Goal: Task Accomplishment & Management: Manage account settings

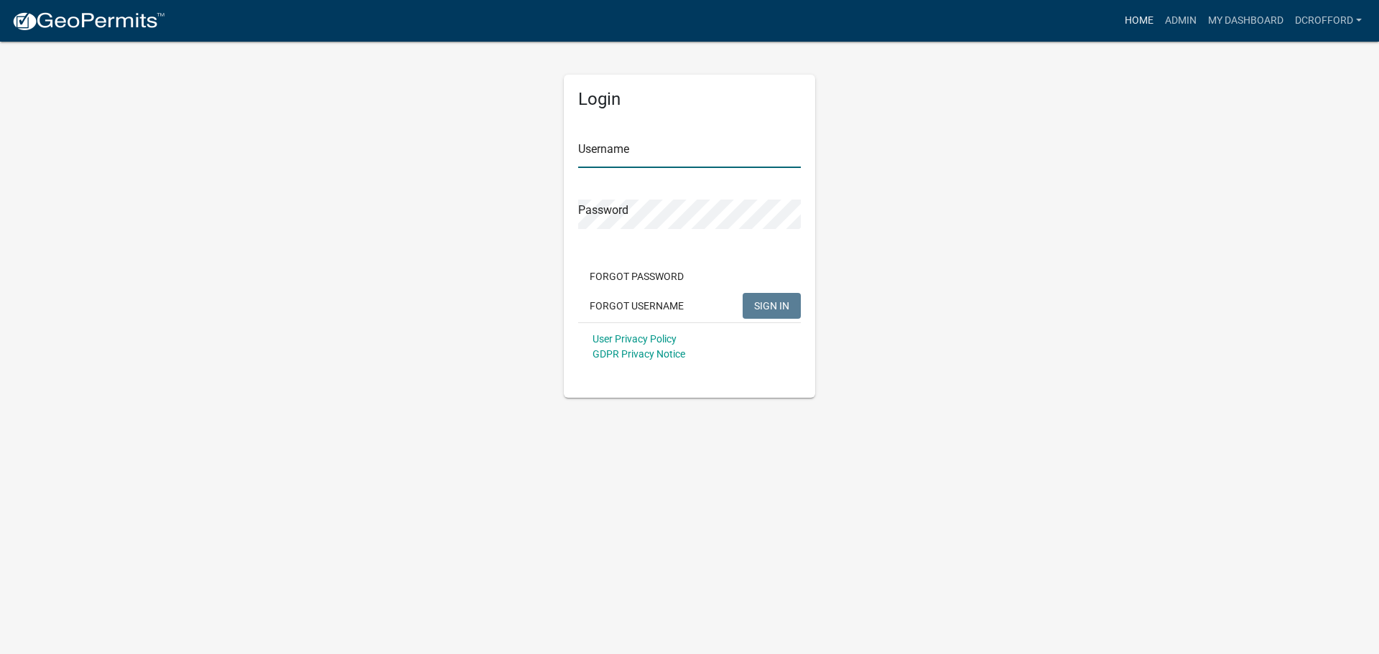
type input "dcrofford"
click at [1146, 22] on link "Home" at bounding box center [1139, 20] width 40 height 27
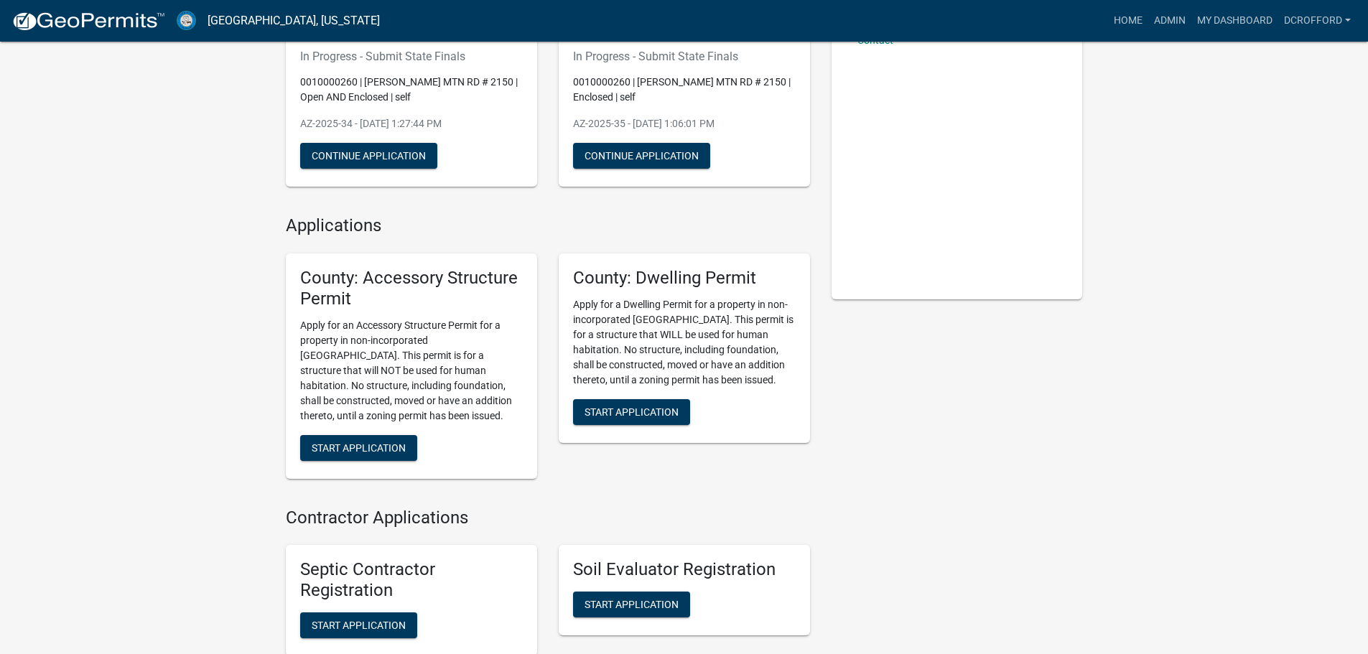
scroll to position [215, 0]
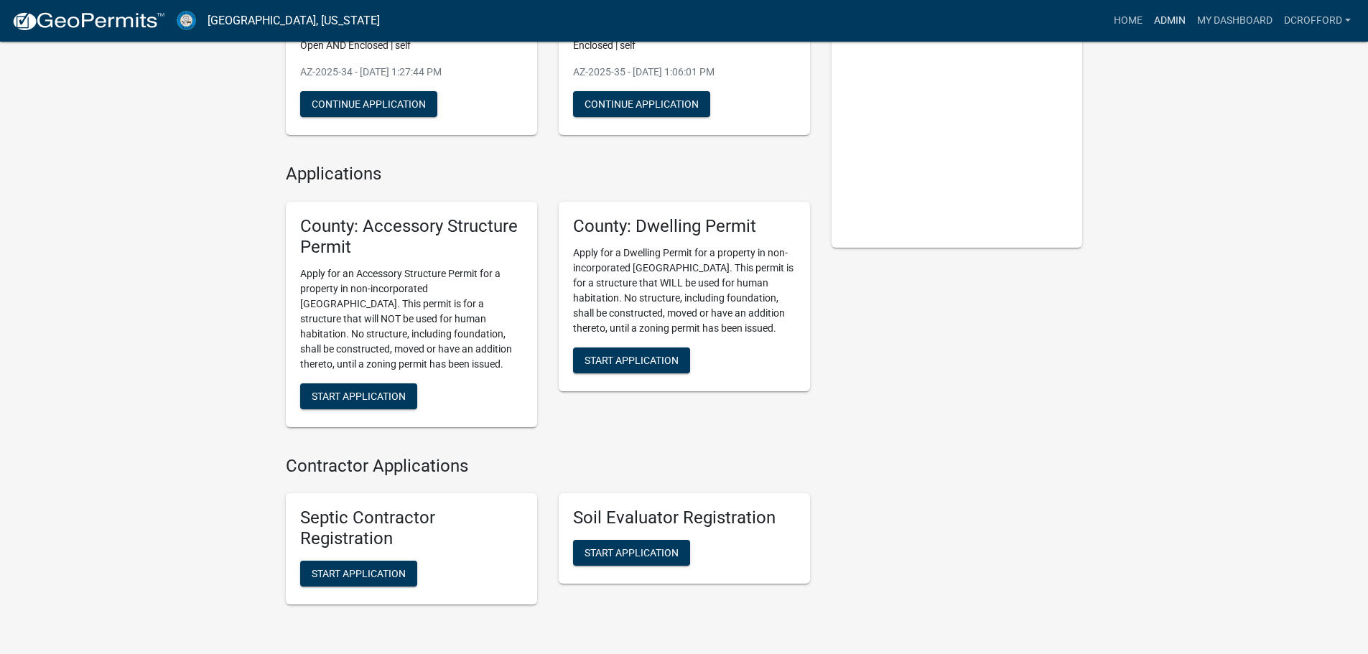
click at [1150, 32] on link "Admin" at bounding box center [1170, 20] width 43 height 27
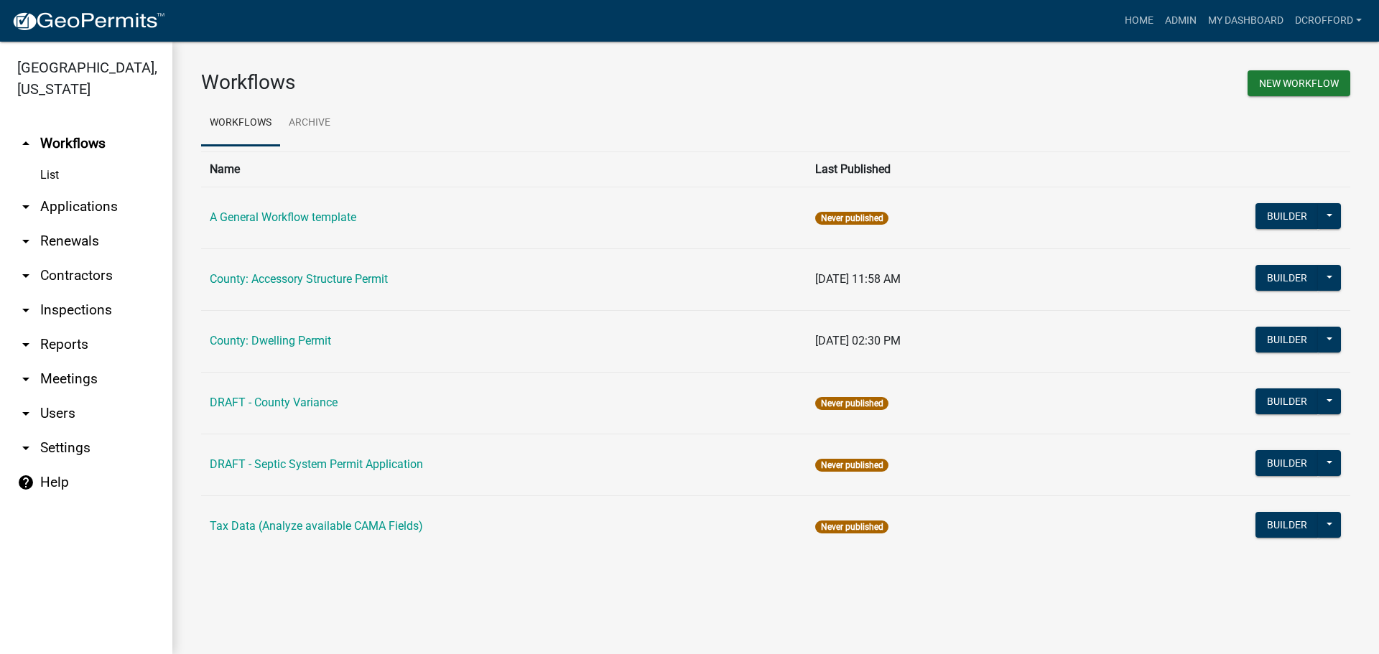
click at [87, 195] on link "arrow_drop_down Applications" at bounding box center [86, 207] width 172 height 34
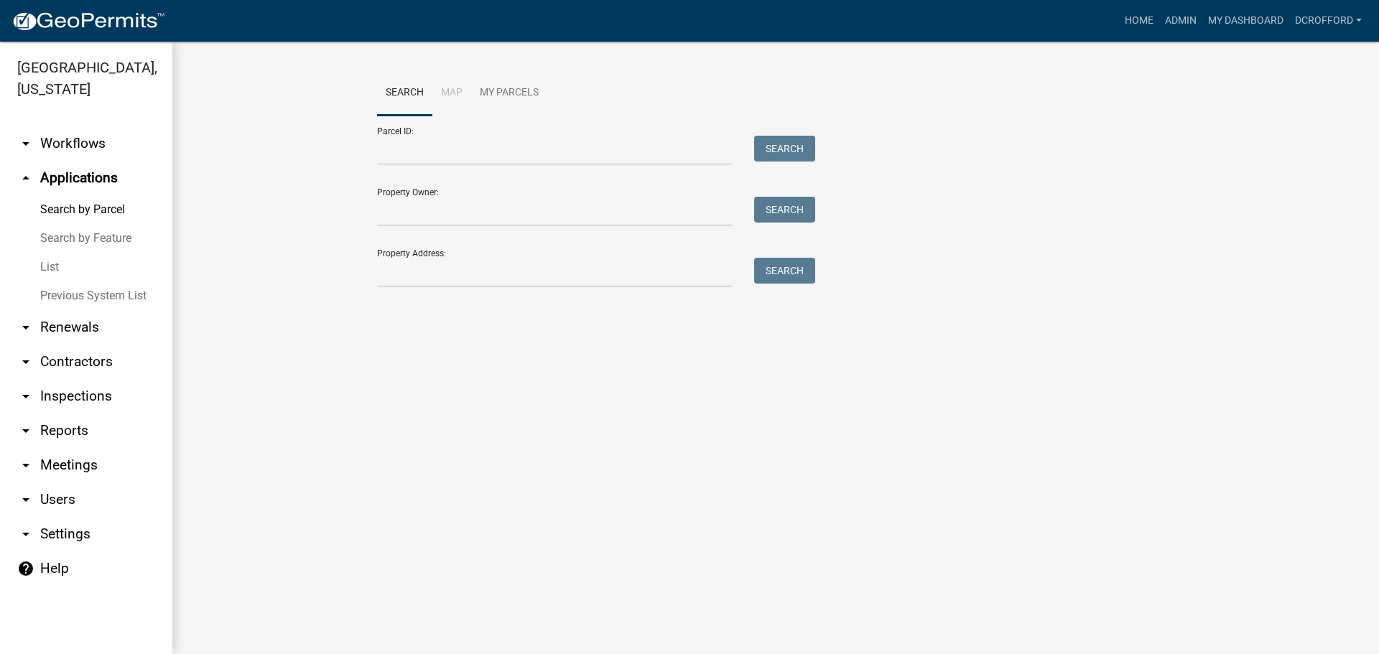
click at [40, 266] on link "List" at bounding box center [86, 267] width 172 height 29
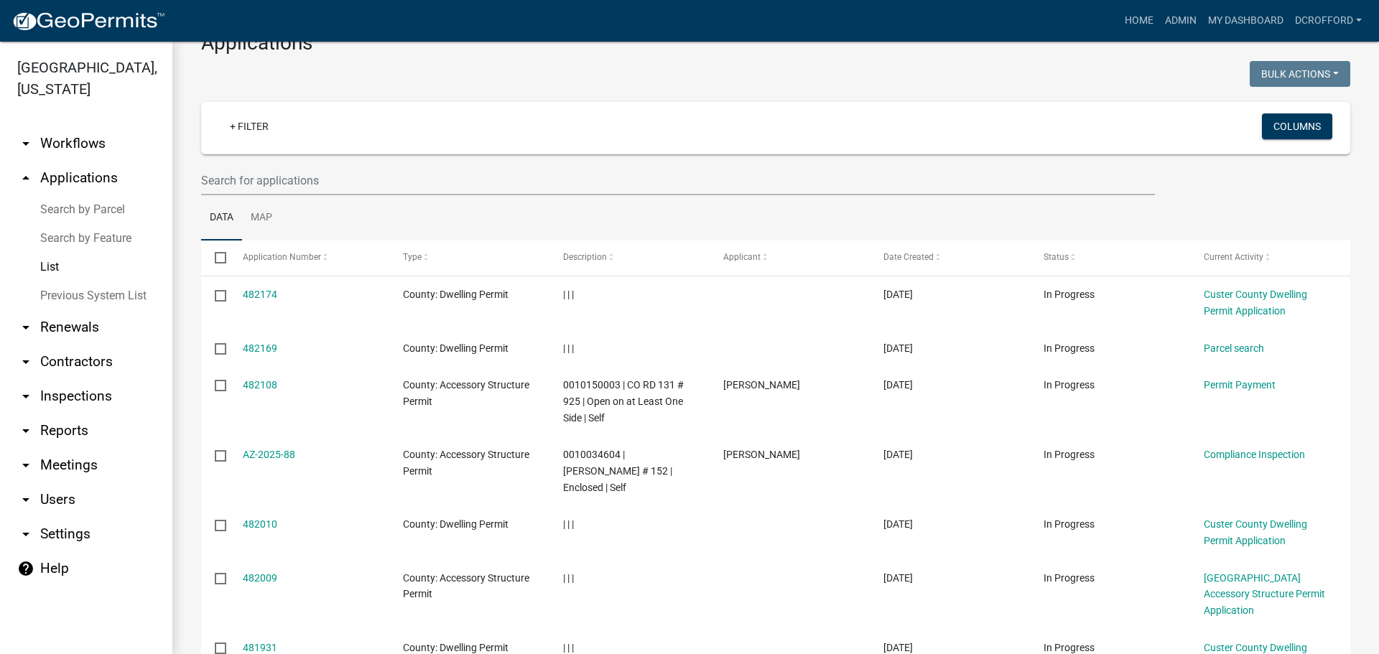
scroll to position [326, 0]
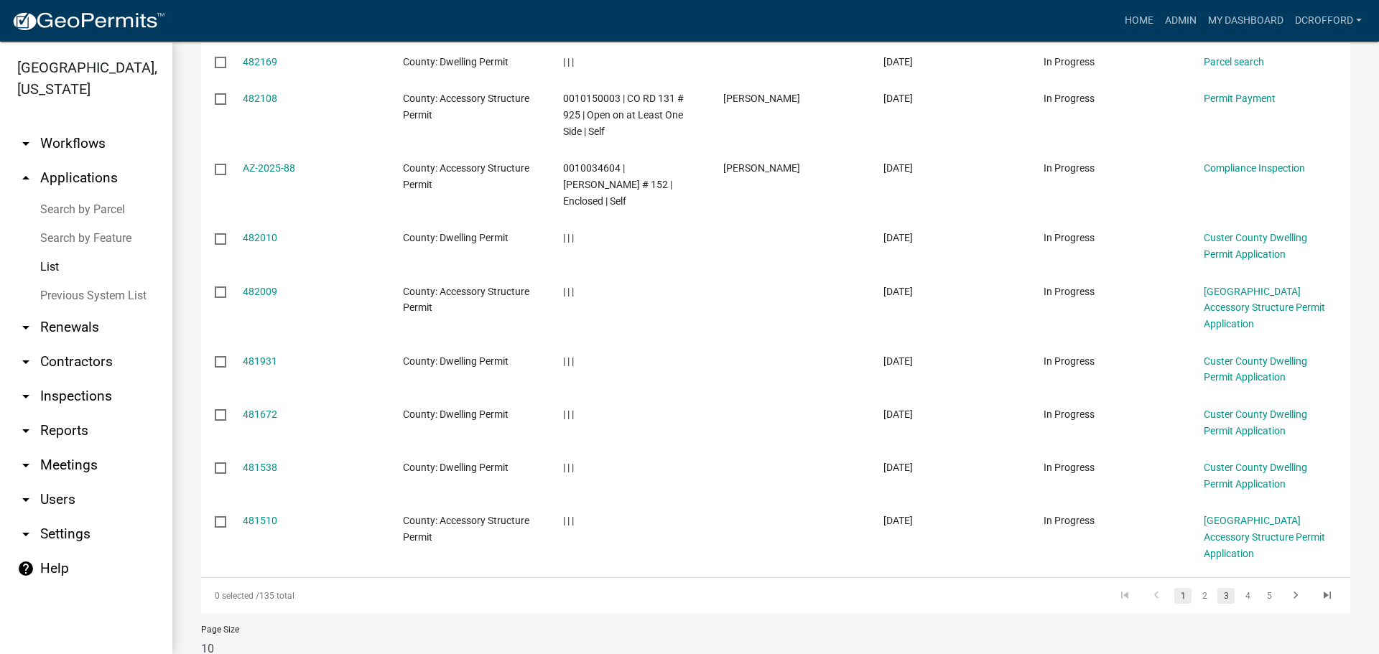
click at [1218, 588] on link "3" at bounding box center [1226, 596] width 17 height 16
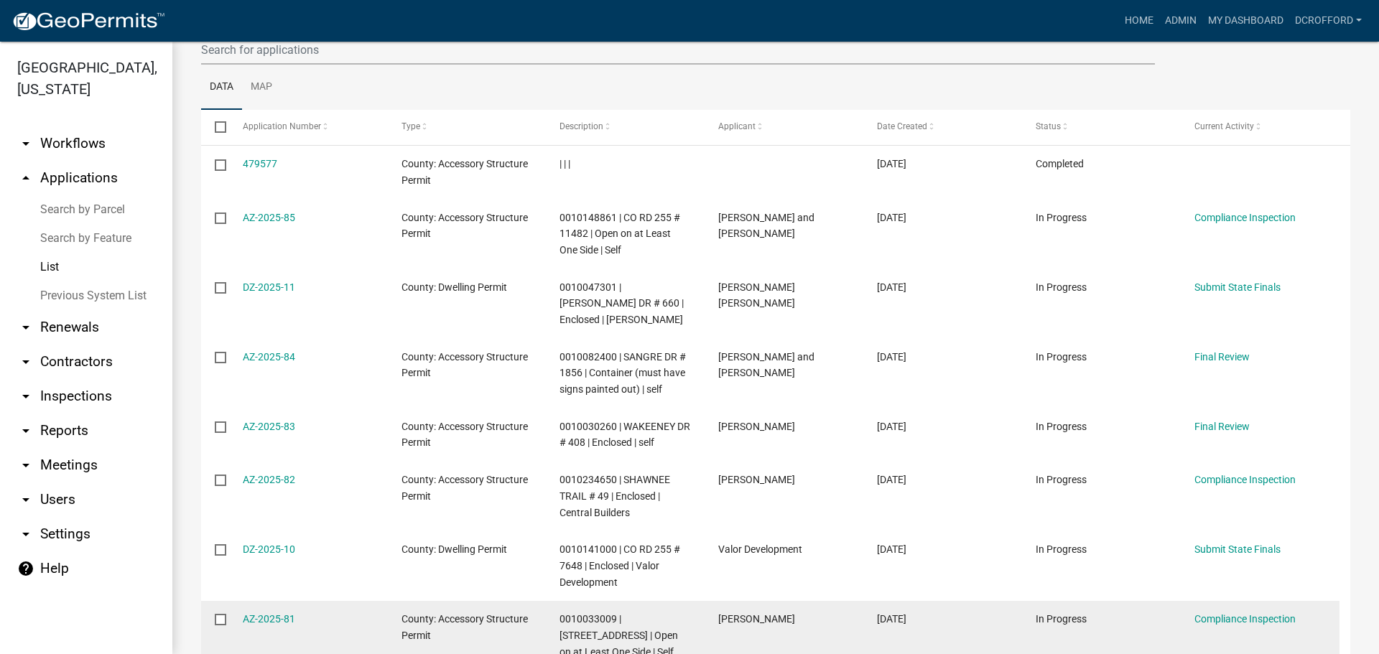
scroll to position [170, 0]
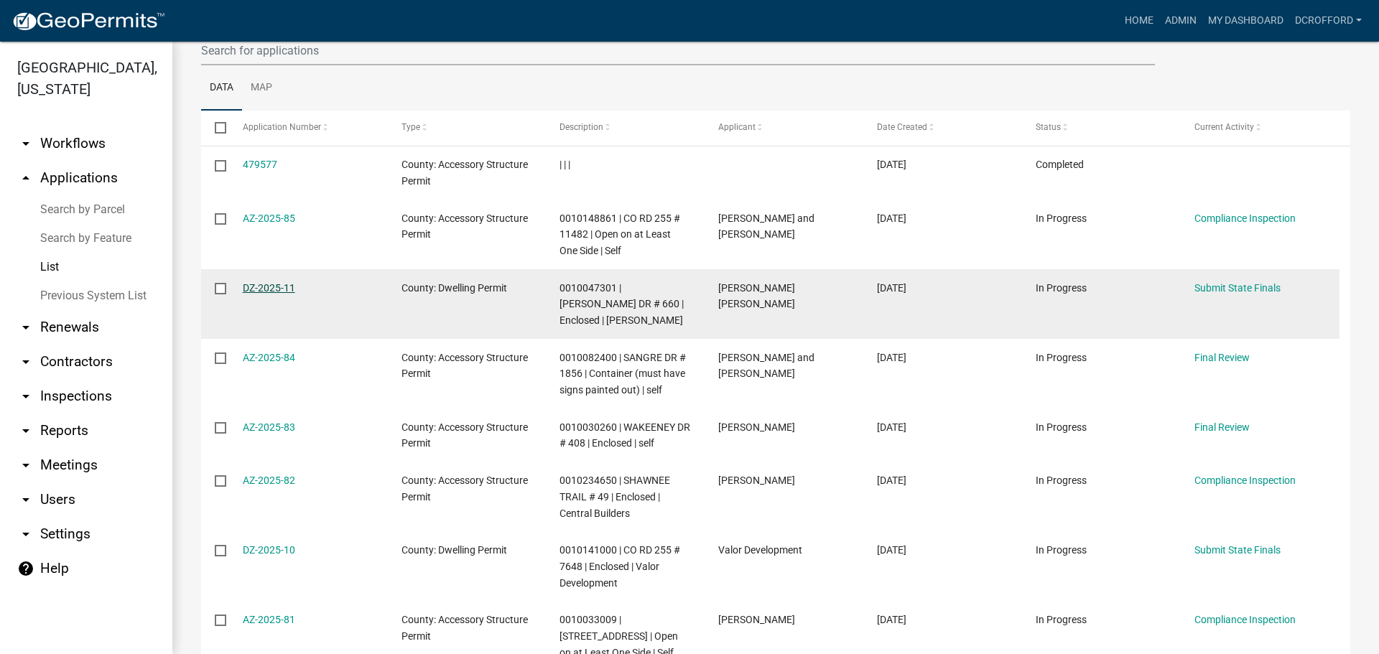
click at [282, 289] on link "DZ-2025-11" at bounding box center [269, 287] width 52 height 11
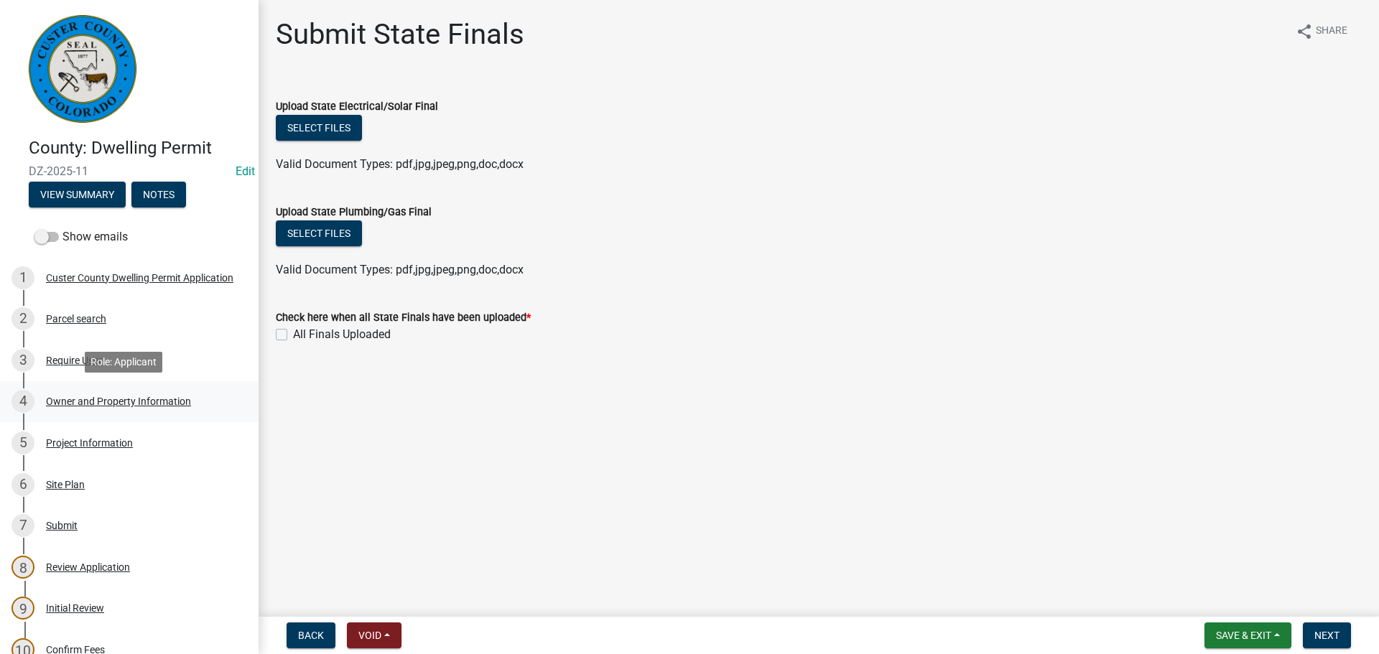
click at [74, 397] on div "Owner and Property Information" at bounding box center [118, 402] width 145 height 10
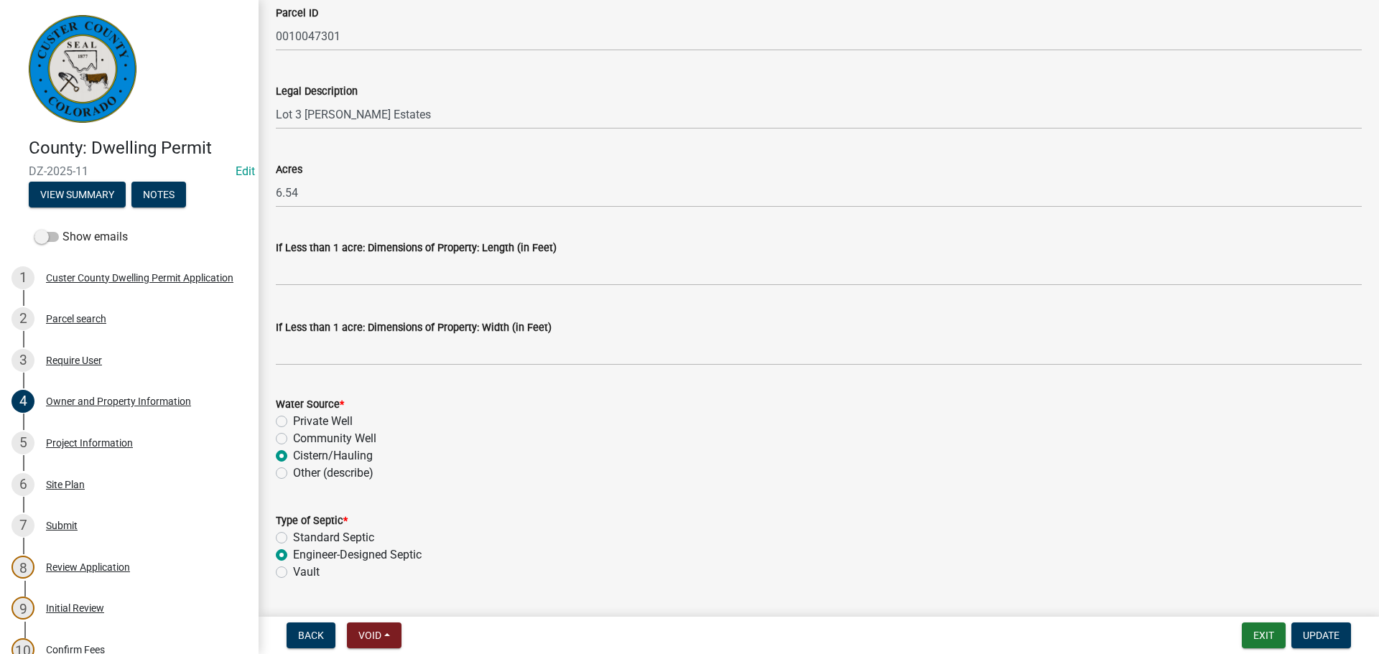
scroll to position [1160, 0]
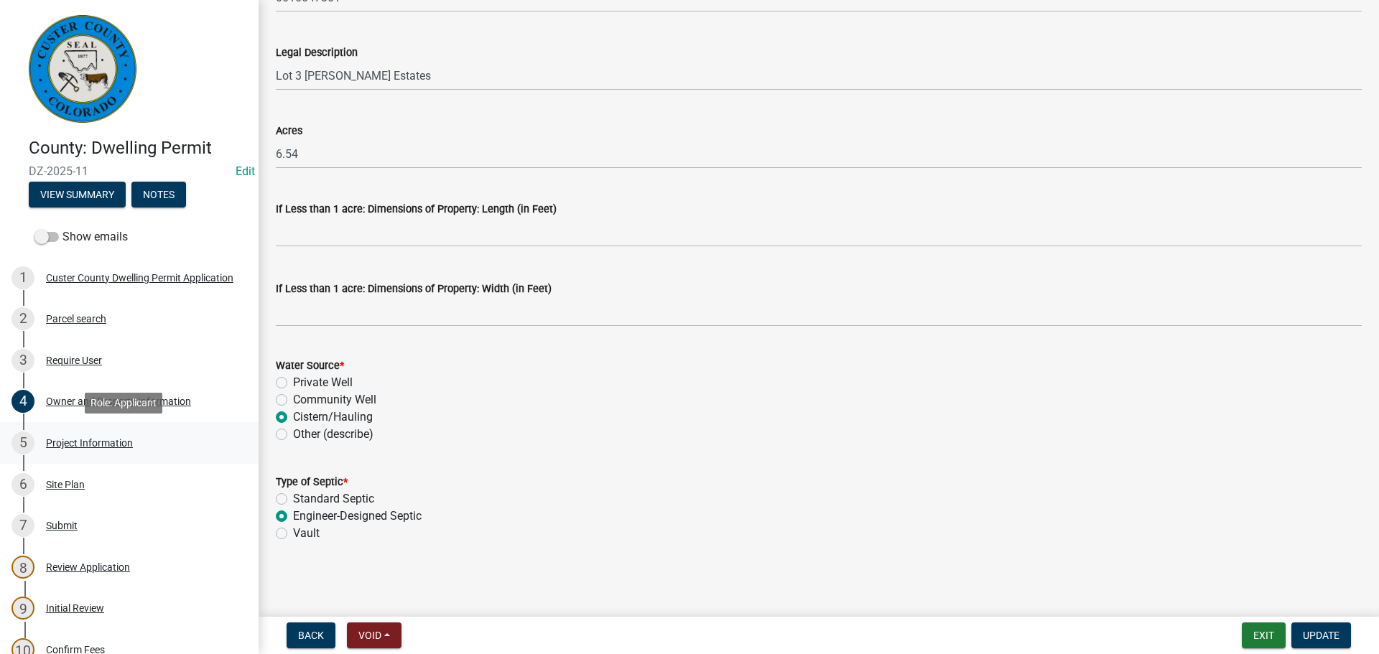
click at [124, 438] on div "Project Information" at bounding box center [89, 443] width 87 height 10
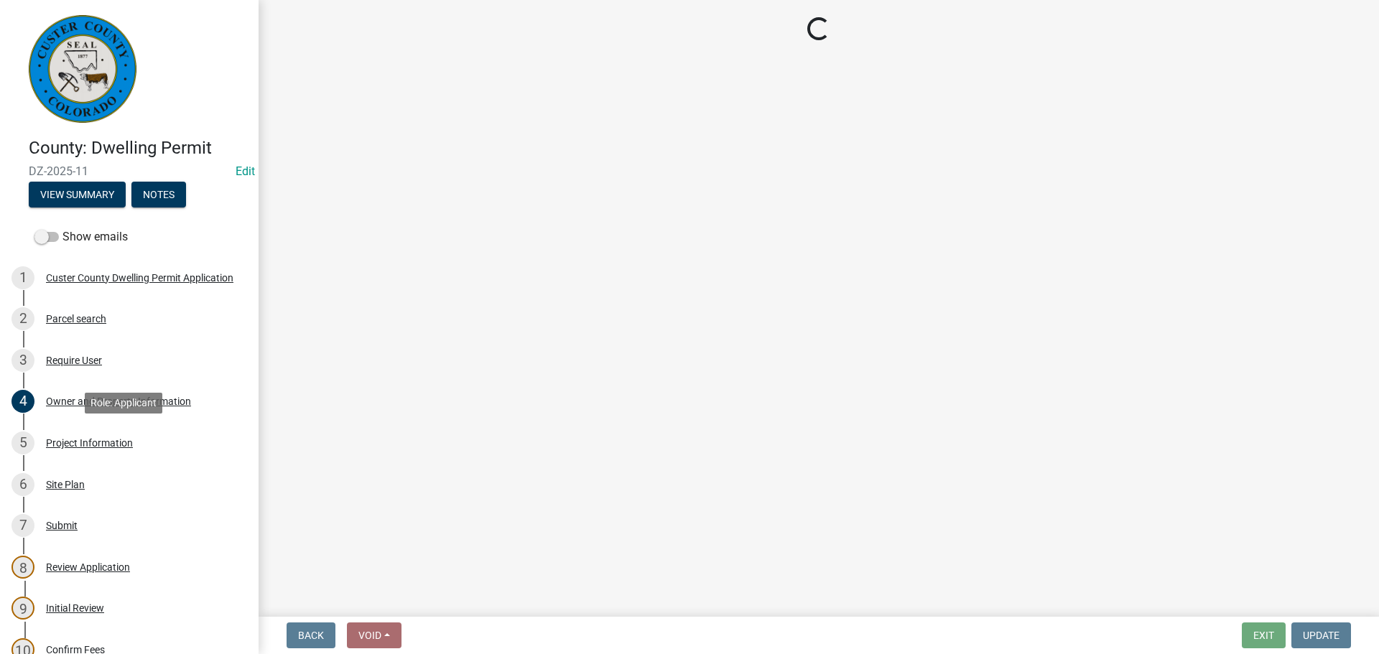
scroll to position [0, 0]
select select "CO"
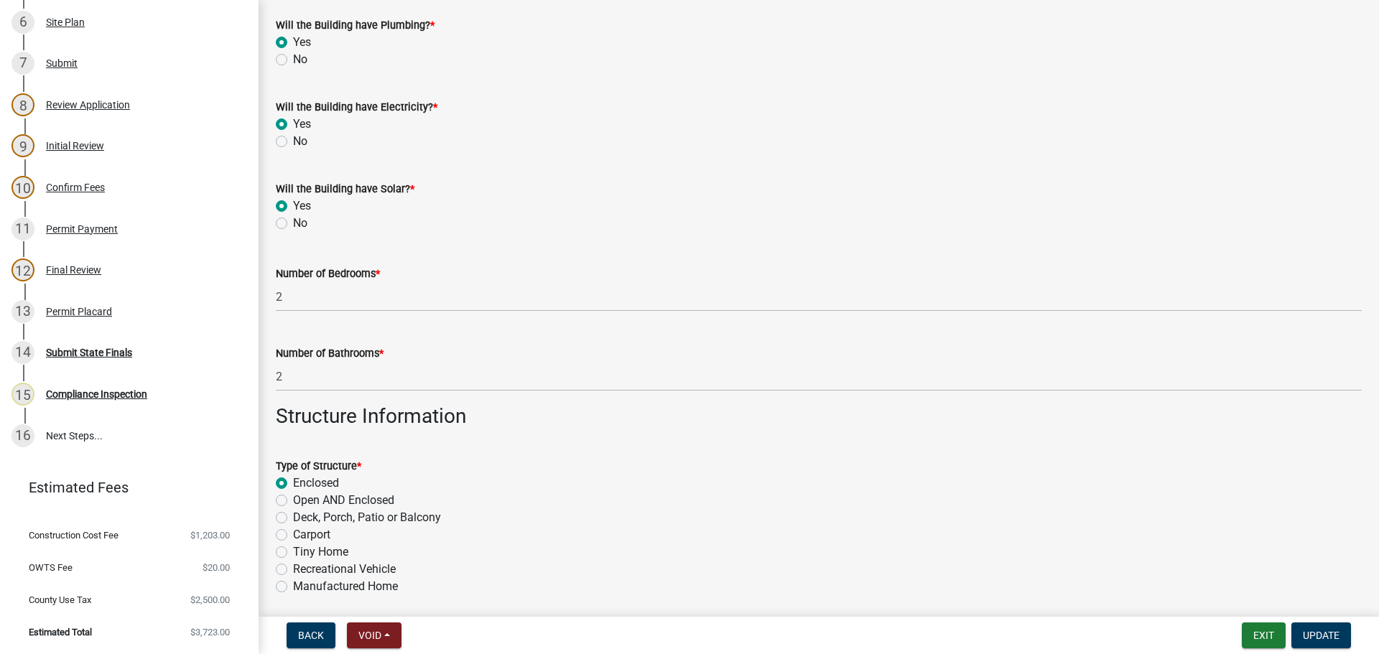
scroll to position [594, 0]
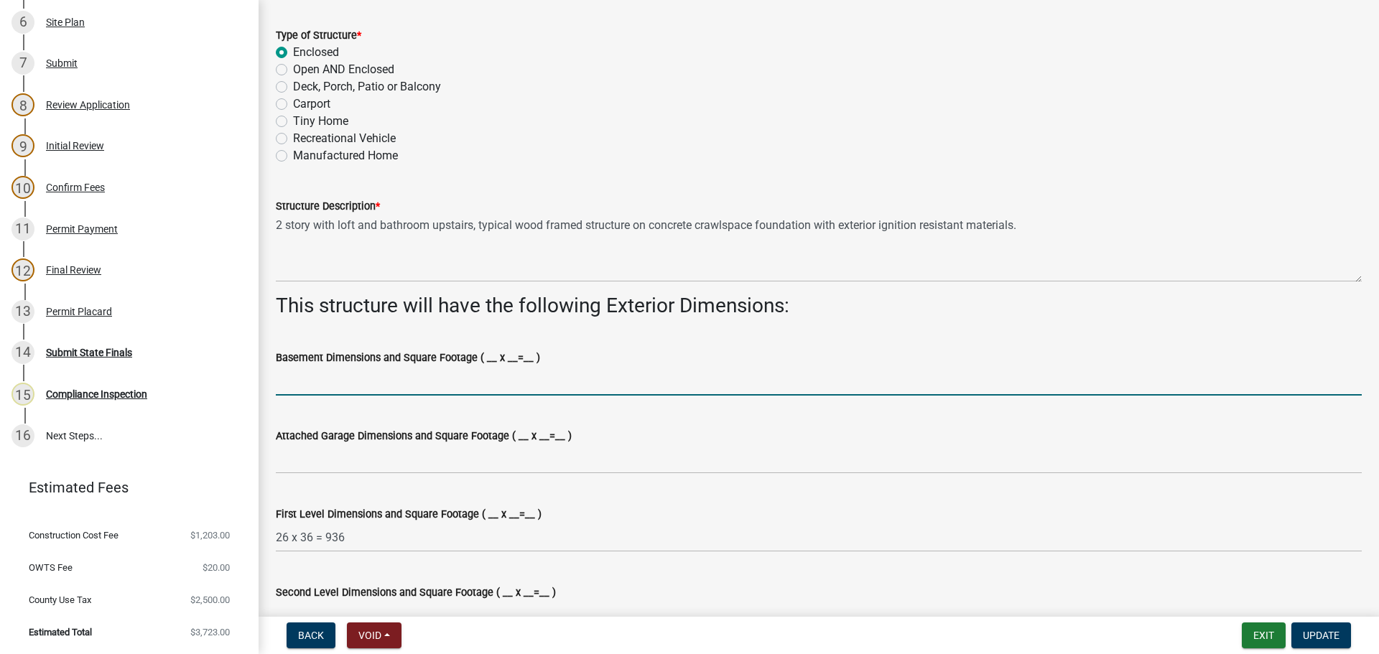
drag, startPoint x: 542, startPoint y: 471, endPoint x: 984, endPoint y: 376, distance: 452.4
click at [986, 376] on input "Basement Dimensions and Square Footage ( __ x __=__ )" at bounding box center [819, 380] width 1086 height 29
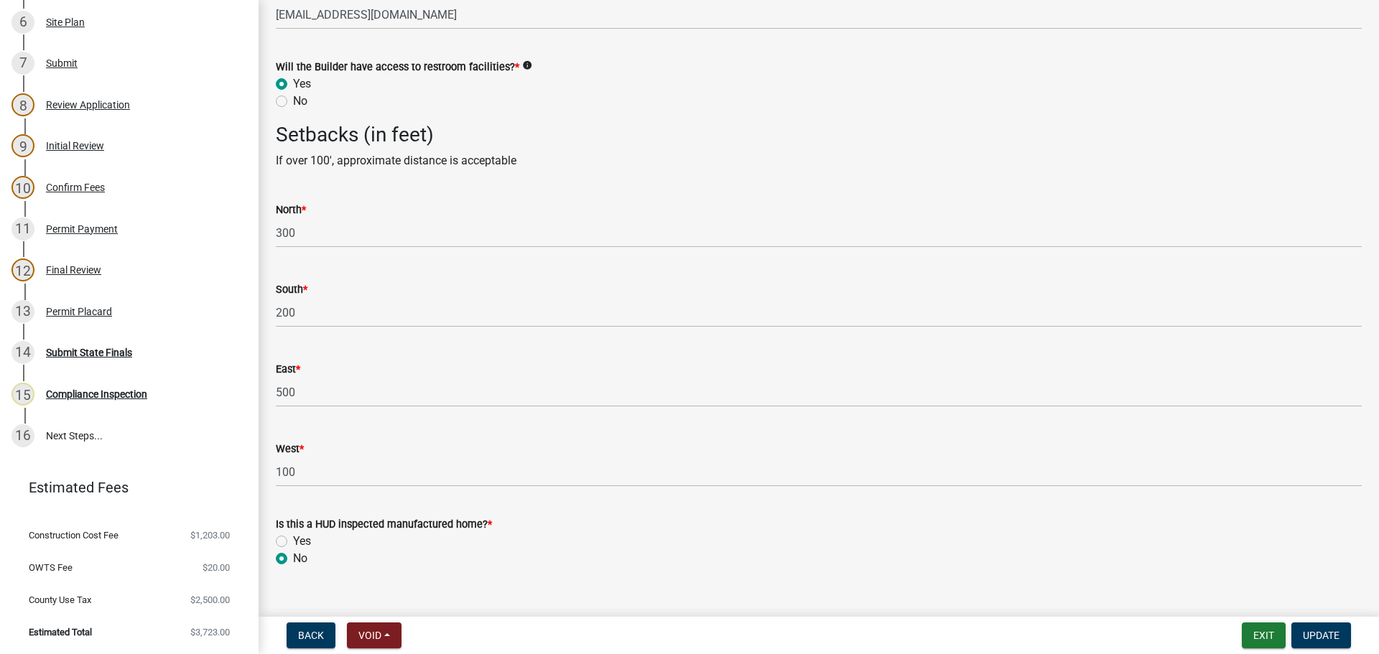
scroll to position [2534, 0]
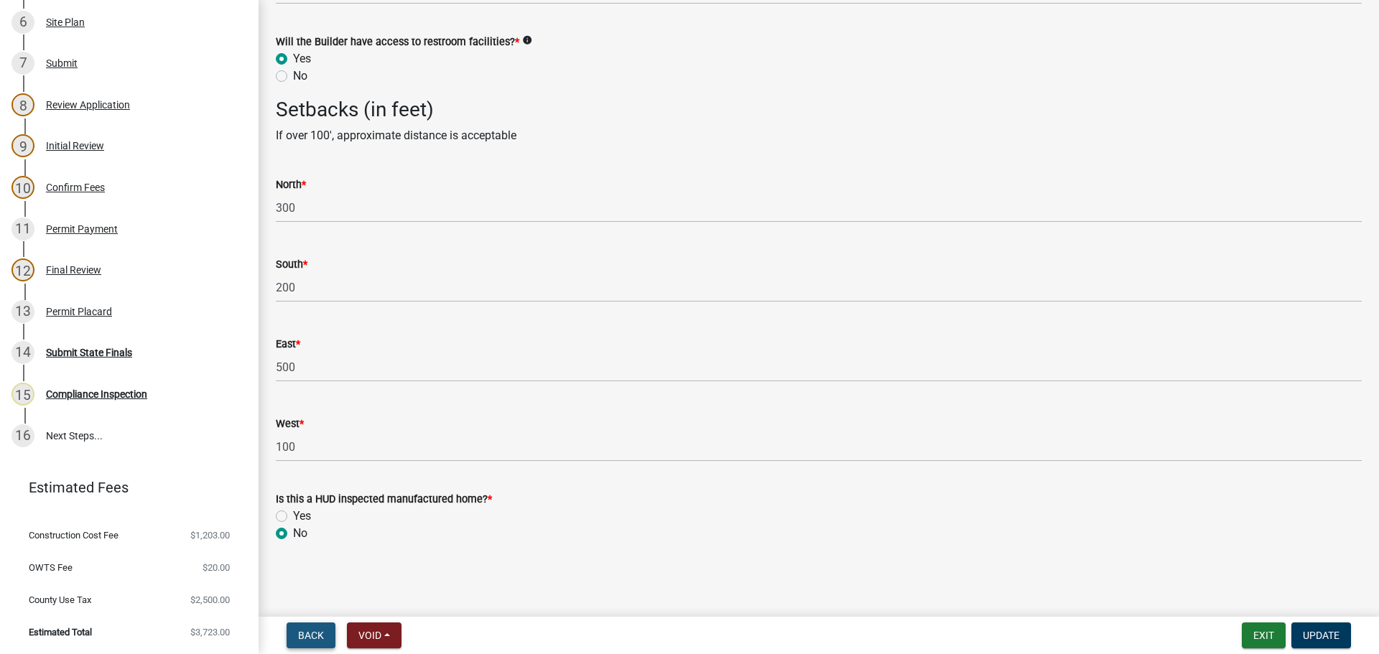
click at [307, 640] on span "Back" at bounding box center [311, 635] width 26 height 11
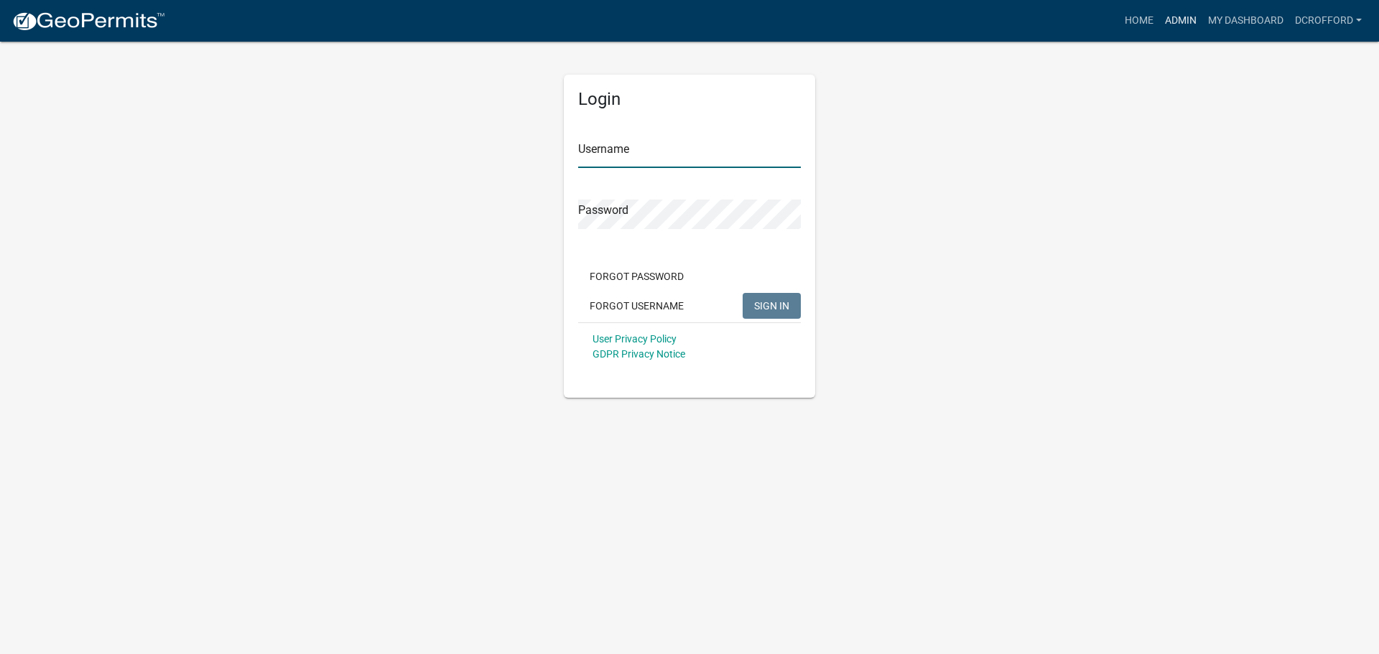
type input "dcrofford"
click at [1174, 30] on link "Admin" at bounding box center [1180, 20] width 43 height 27
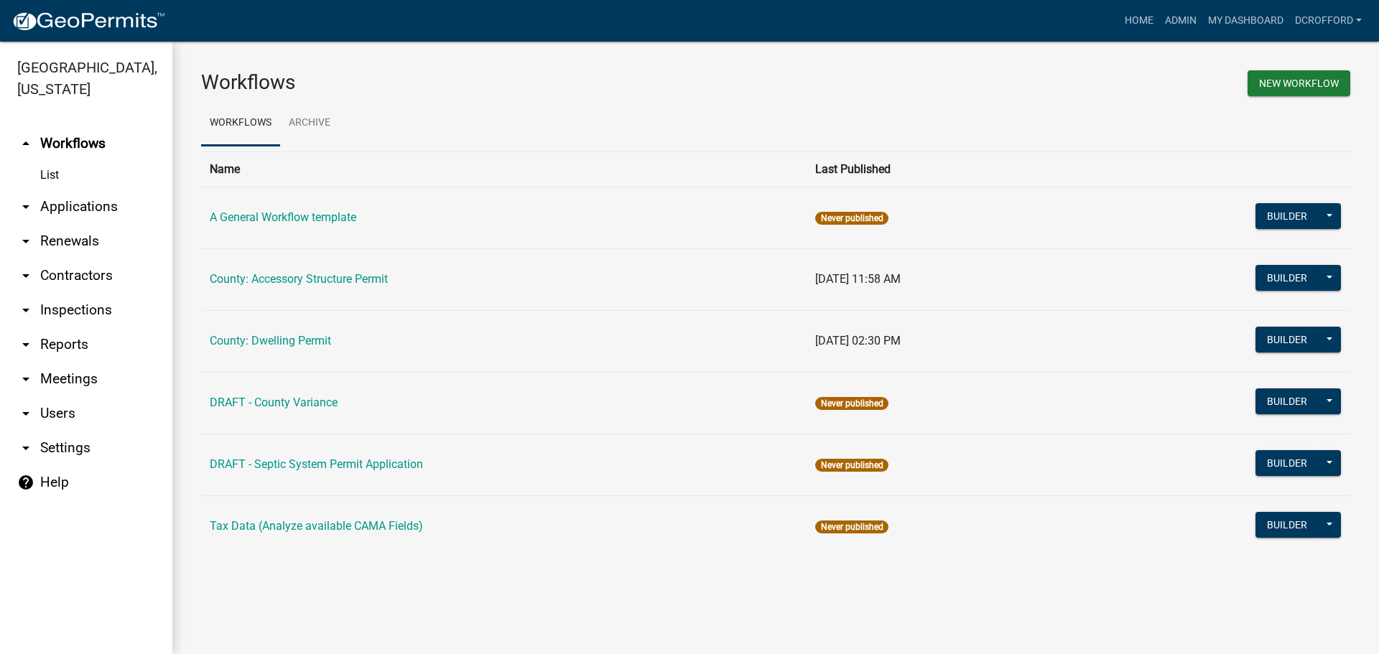
click at [79, 195] on link "arrow_drop_down Applications" at bounding box center [86, 207] width 172 height 34
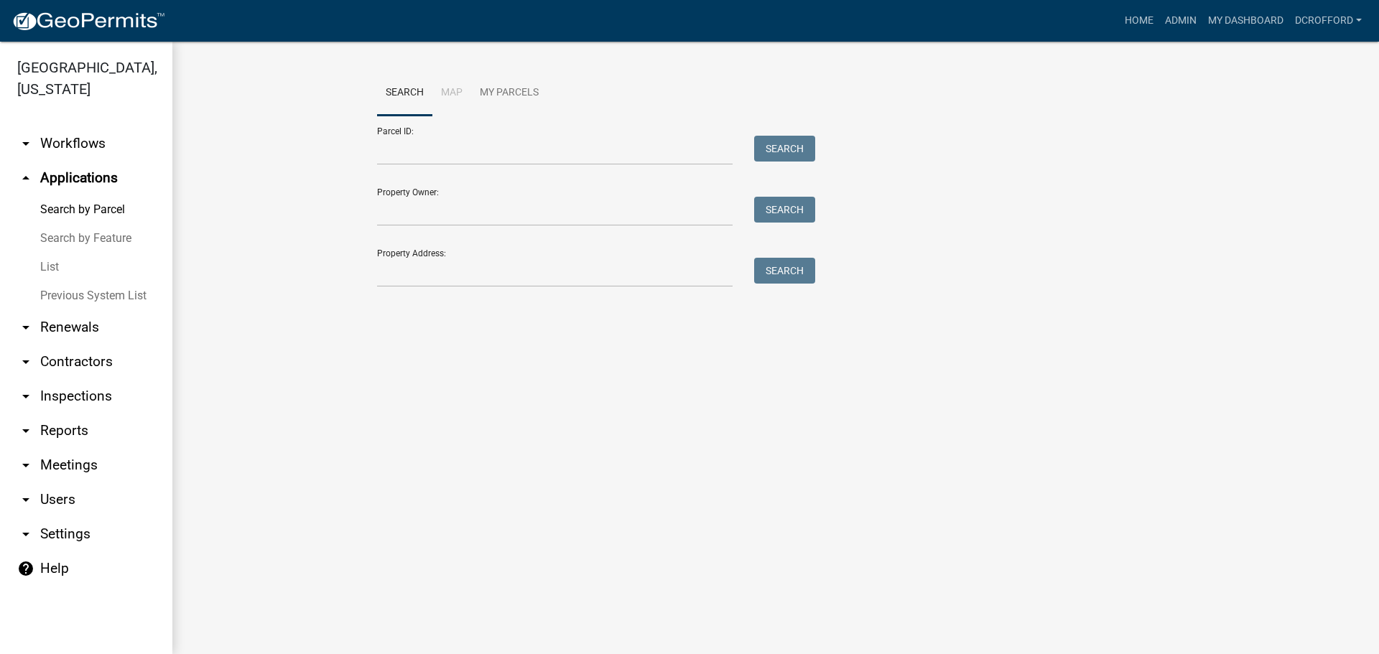
click at [36, 270] on link "List" at bounding box center [86, 267] width 172 height 29
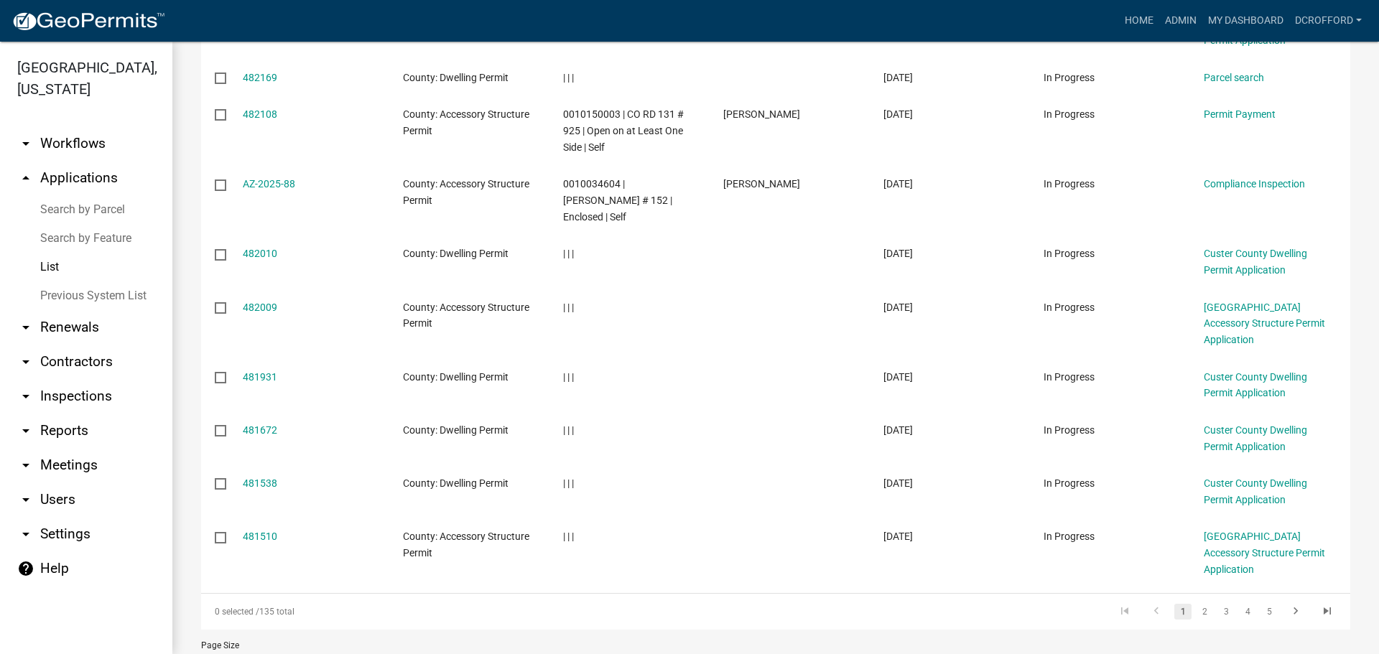
scroll to position [326, 0]
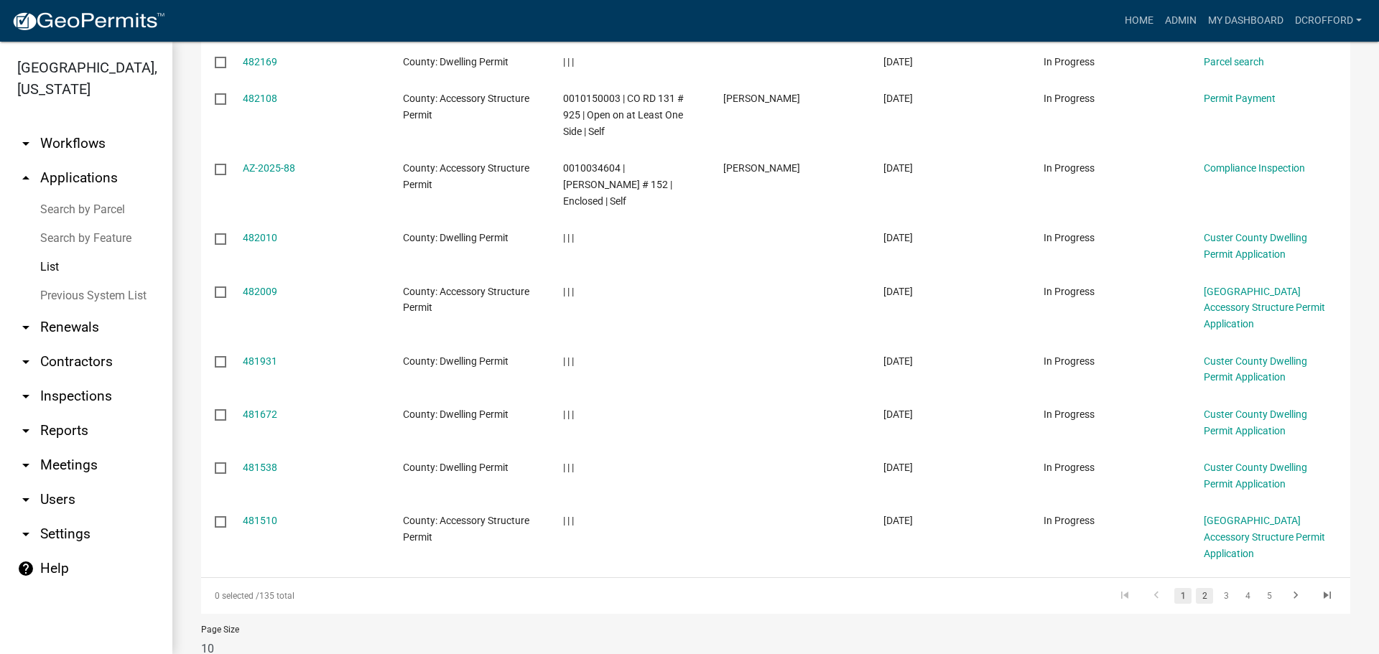
click at [1198, 588] on link "2" at bounding box center [1204, 596] width 17 height 16
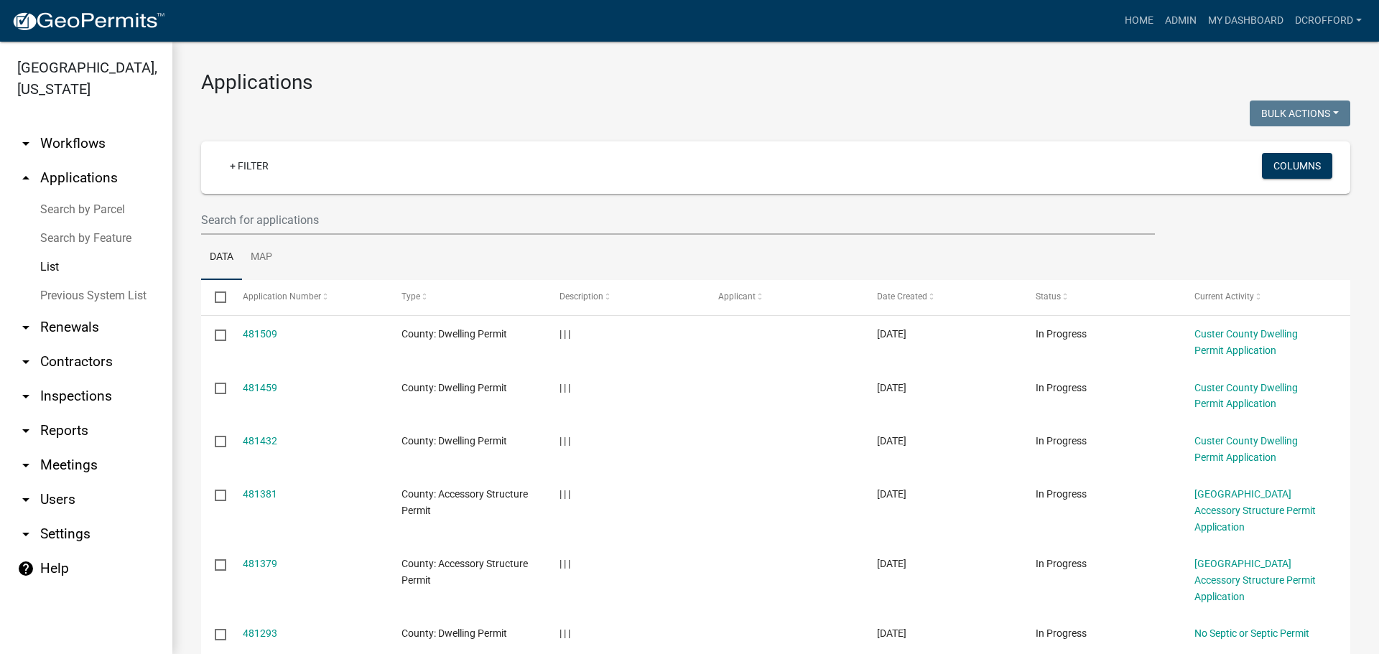
scroll to position [326, 0]
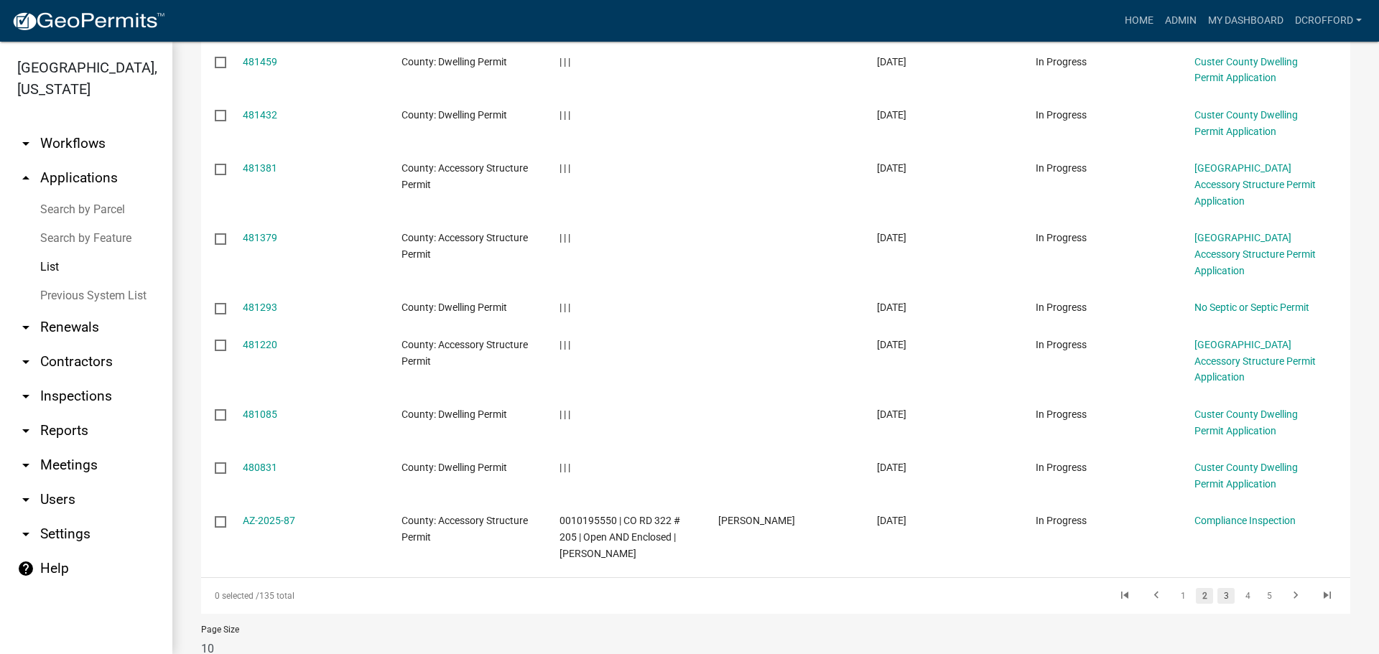
click at [1218, 588] on link "3" at bounding box center [1226, 596] width 17 height 16
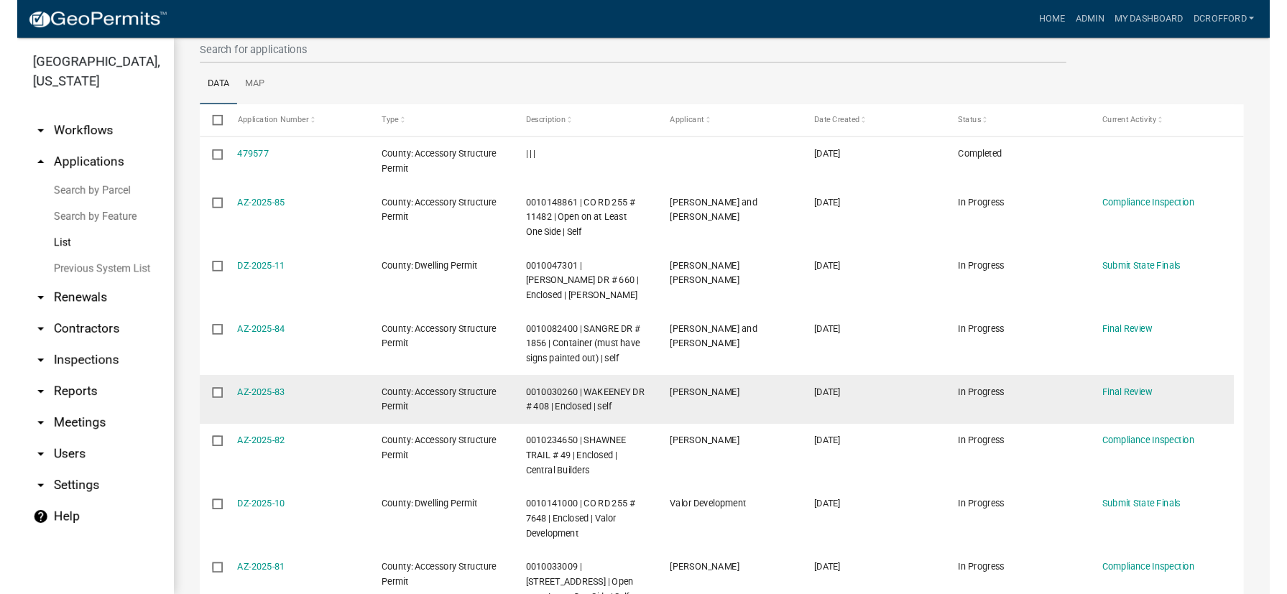
scroll to position [39, 0]
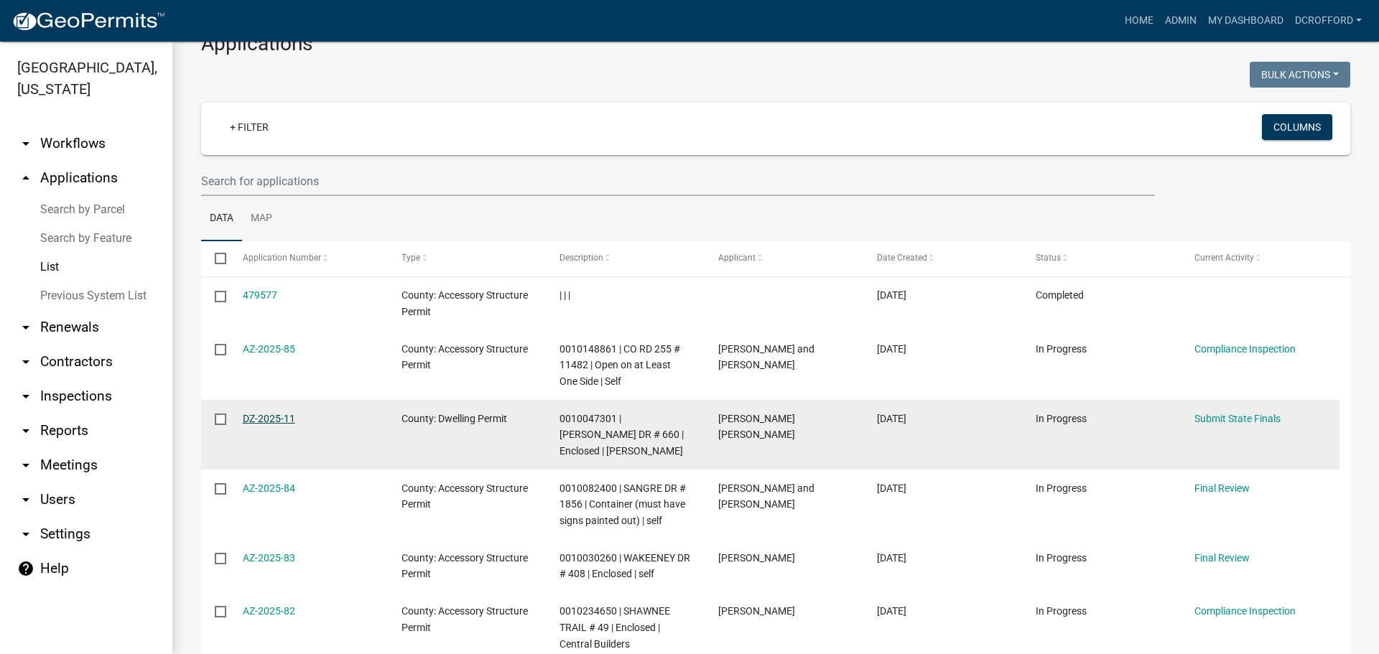
click at [269, 421] on link "DZ-2025-11" at bounding box center [269, 418] width 52 height 11
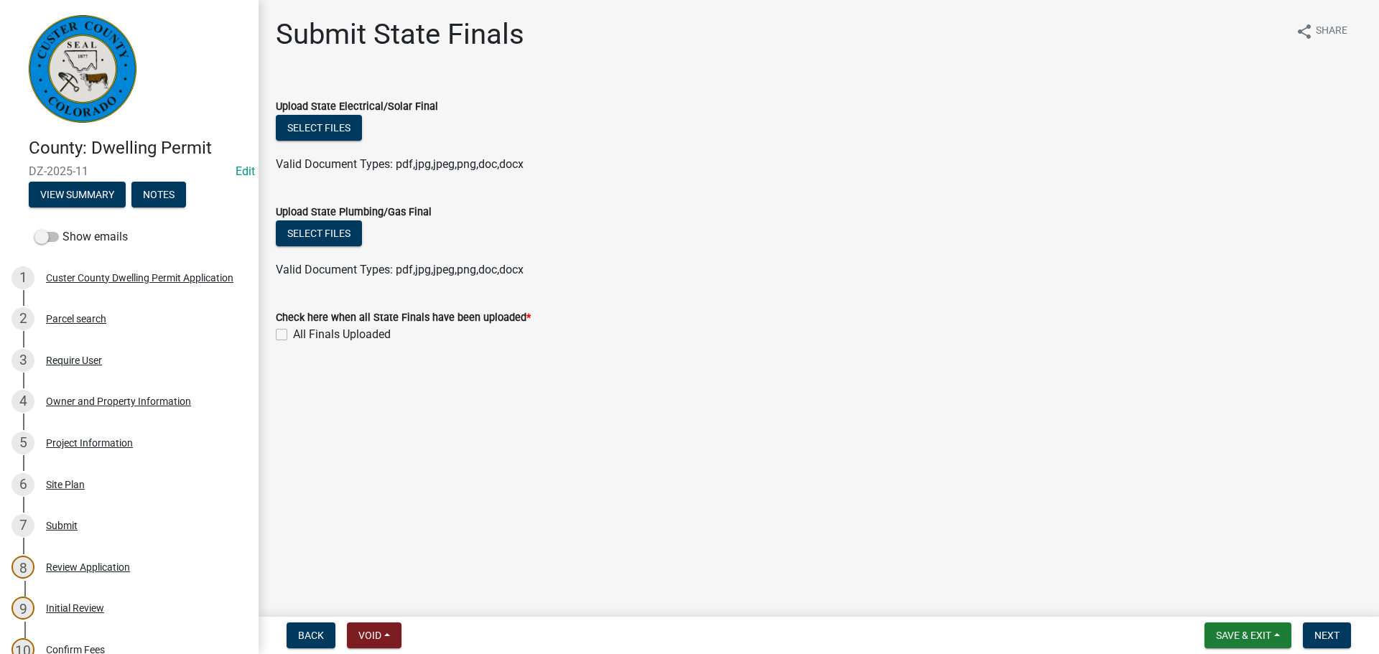
drag, startPoint x: 225, startPoint y: 572, endPoint x: 1029, endPoint y: 407, distance: 821.2
click at [1029, 407] on main "Submit State Finals share Share Upload State Electrical/Solar Final Select file…" at bounding box center [819, 305] width 1121 height 611
click at [66, 323] on div "Parcel search" at bounding box center [76, 319] width 60 height 10
